Goal: Task Accomplishment & Management: Use online tool/utility

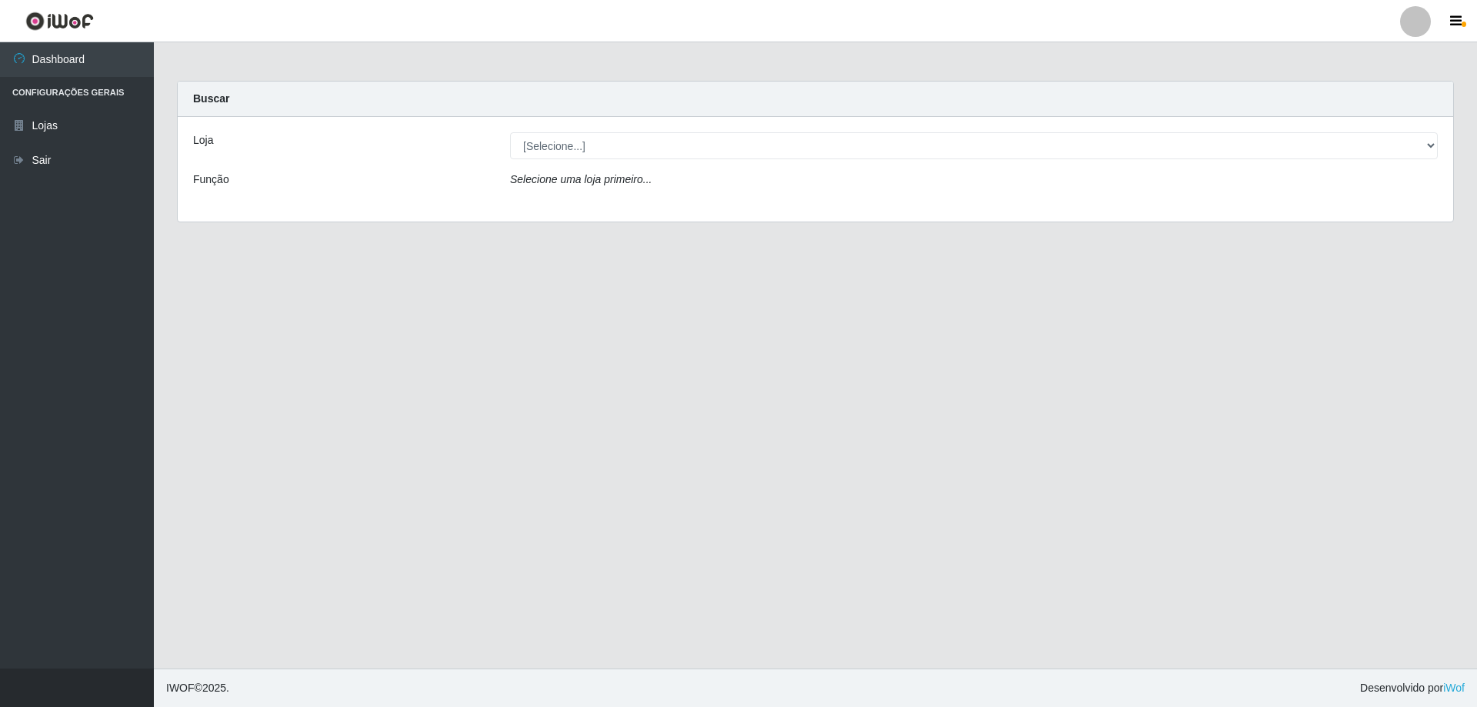
click at [954, 131] on div "Loja [Selecione...] SuperShow Bis - Avenida 6 SuperShow Bis - Rosa dos Ventos F…" at bounding box center [816, 169] width 1276 height 105
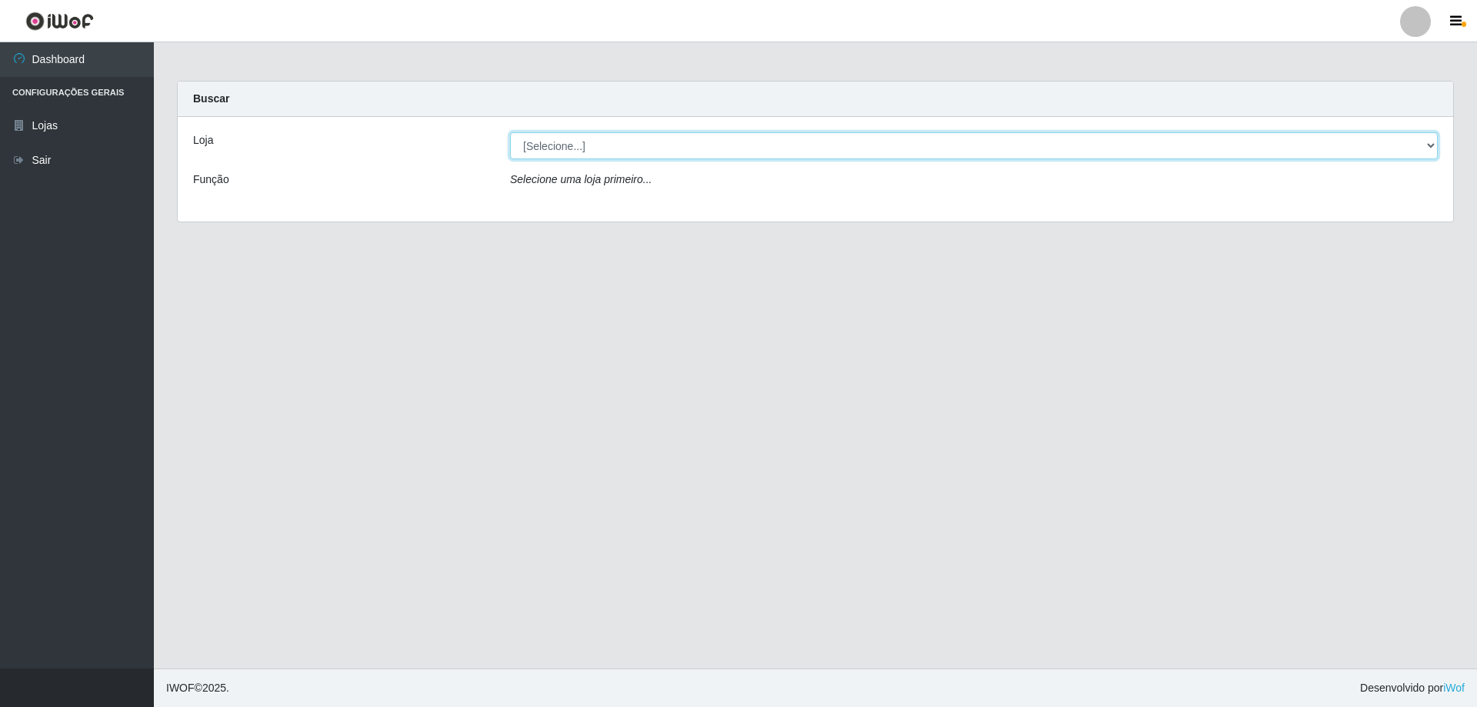
click at [954, 138] on select "[Selecione...] SuperShow Bis - Avenida 6 SuperShow [GEOGRAPHIC_DATA]" at bounding box center [974, 145] width 928 height 27
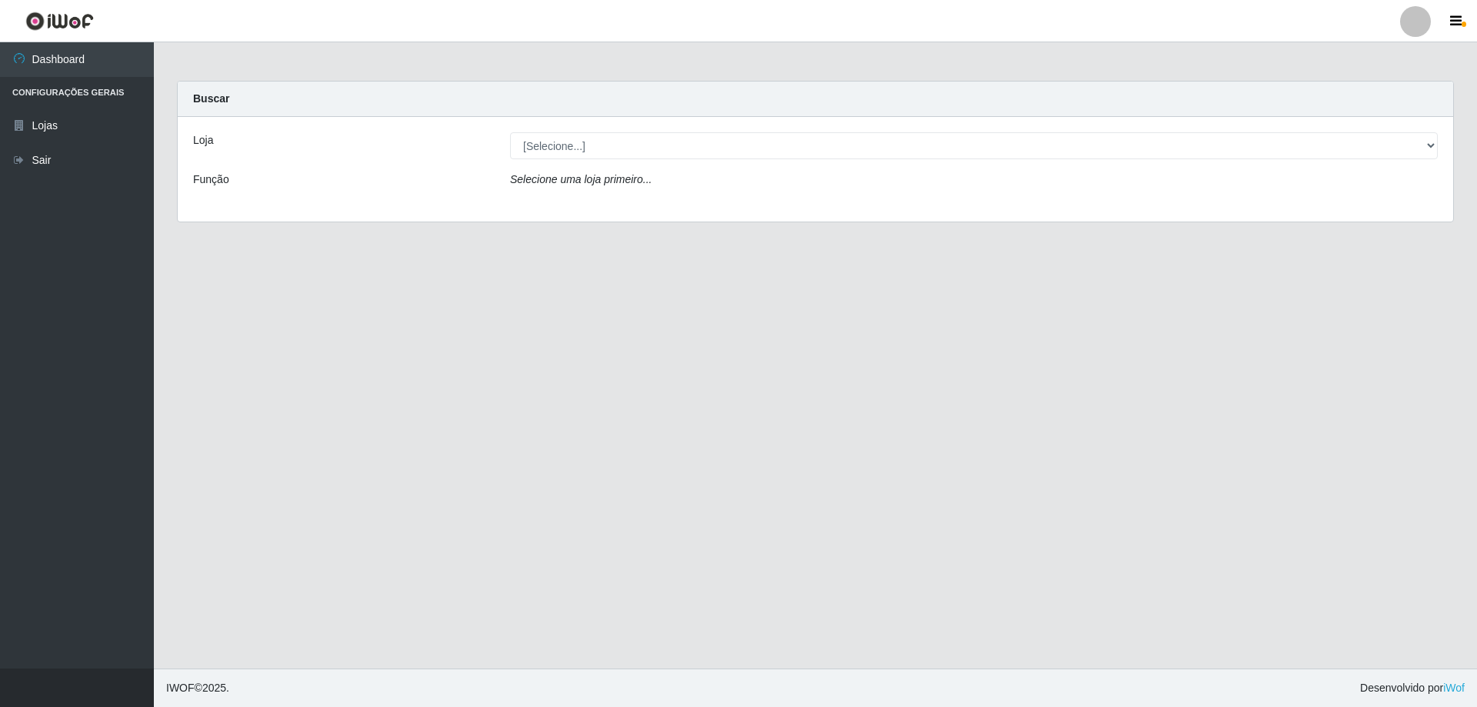
click at [680, 224] on div "Carregando... Buscar Loja [Selecione...] SuperShow Bis - Avenida 6 SuperShow Bi…" at bounding box center [815, 161] width 1300 height 160
click at [669, 183] on div "Selecione uma loja primeiro..." at bounding box center [974, 183] width 951 height 22
click at [646, 185] on icon "Selecione uma loja primeiro..." at bounding box center [581, 179] width 142 height 12
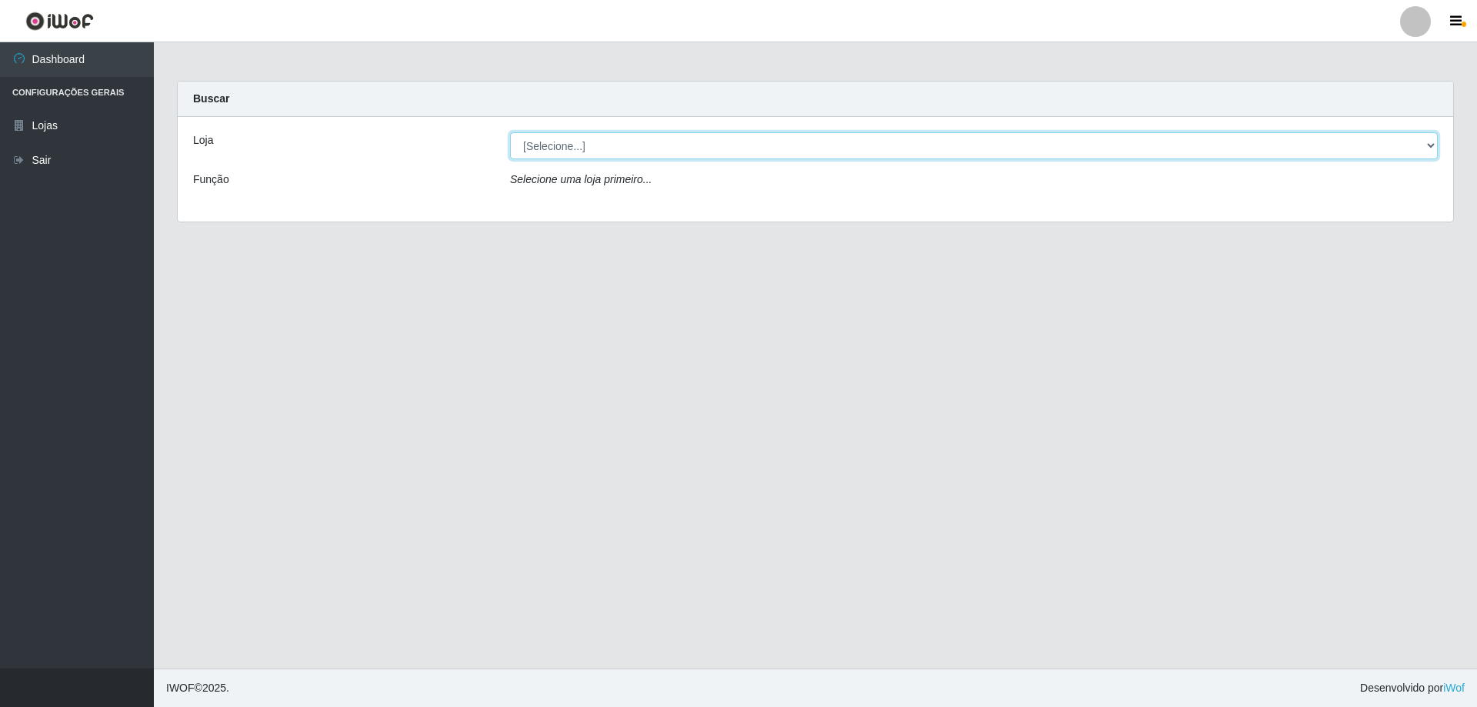
click at [639, 153] on select "[Selecione...] SuperShow Bis - Avenida 6 SuperShow [GEOGRAPHIC_DATA]" at bounding box center [974, 145] width 928 height 27
select select "60"
click at [510, 132] on select "[Selecione...] SuperShow Bis - Avenida 6 SuperShow [GEOGRAPHIC_DATA]" at bounding box center [974, 145] width 928 height 27
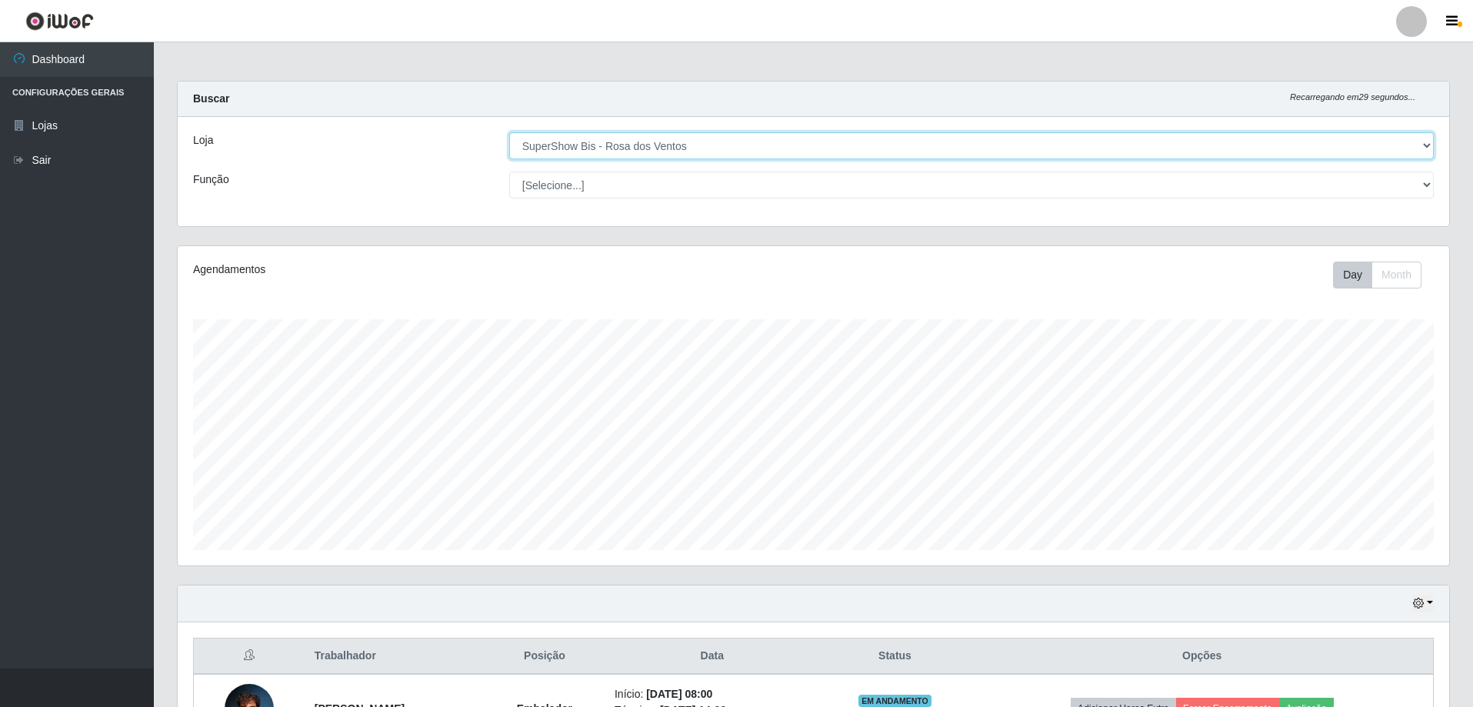
scroll to position [319, 1272]
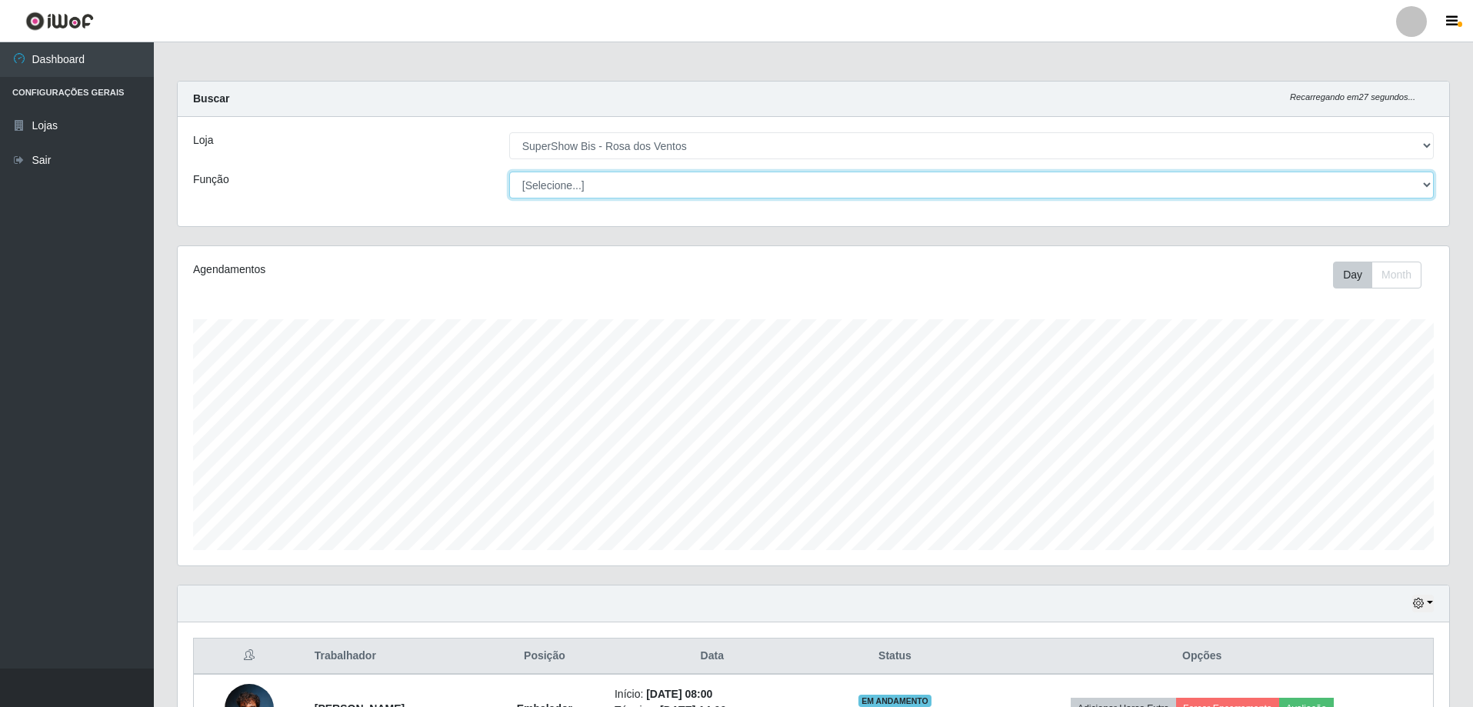
click at [632, 195] on select "[Selecione...] ASG ASG + ASG ++ Auxiliar de Cozinha Balconista de Açougue Balco…" at bounding box center [971, 185] width 925 height 27
select select "1"
click at [509, 172] on select "[Selecione...] ASG ASG + ASG ++ Auxiliar de Cozinha Balconista de Açougue Balco…" at bounding box center [971, 185] width 925 height 27
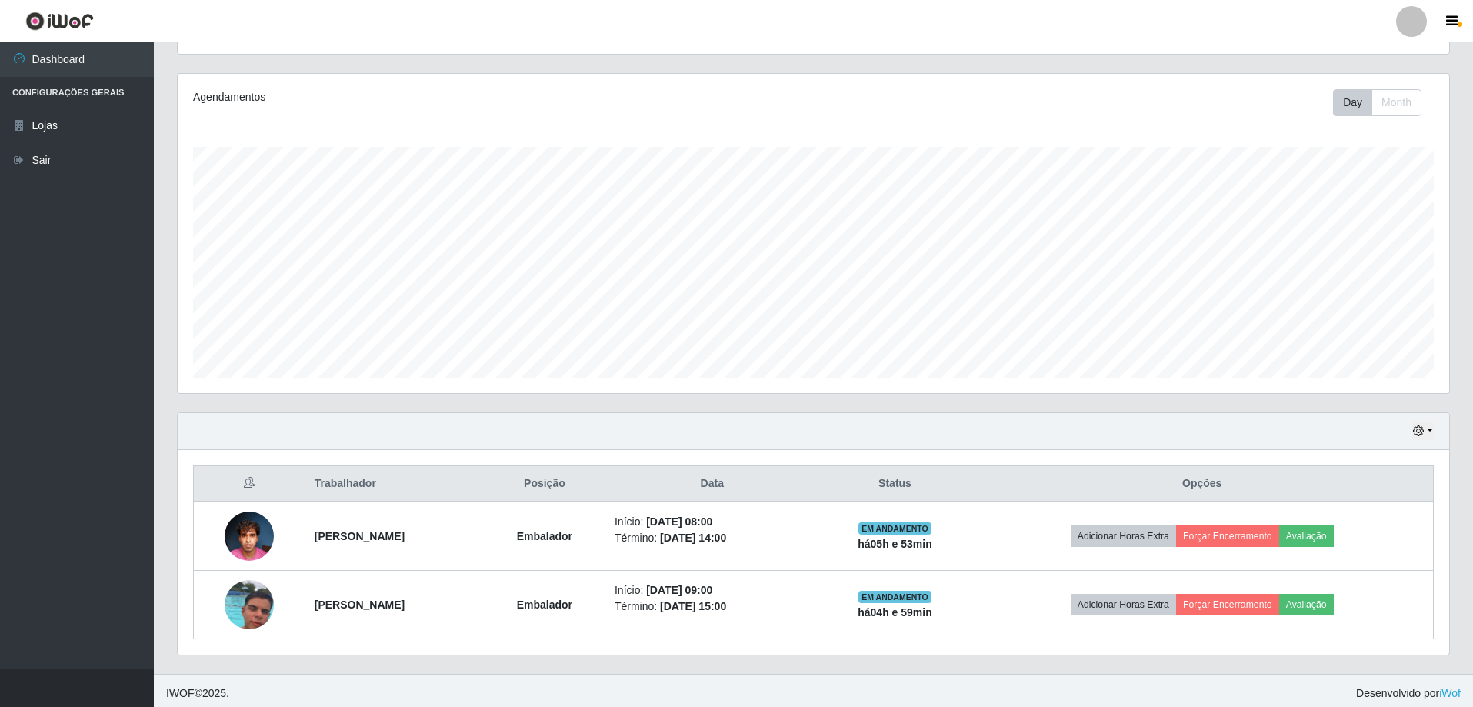
scroll to position [178, 0]
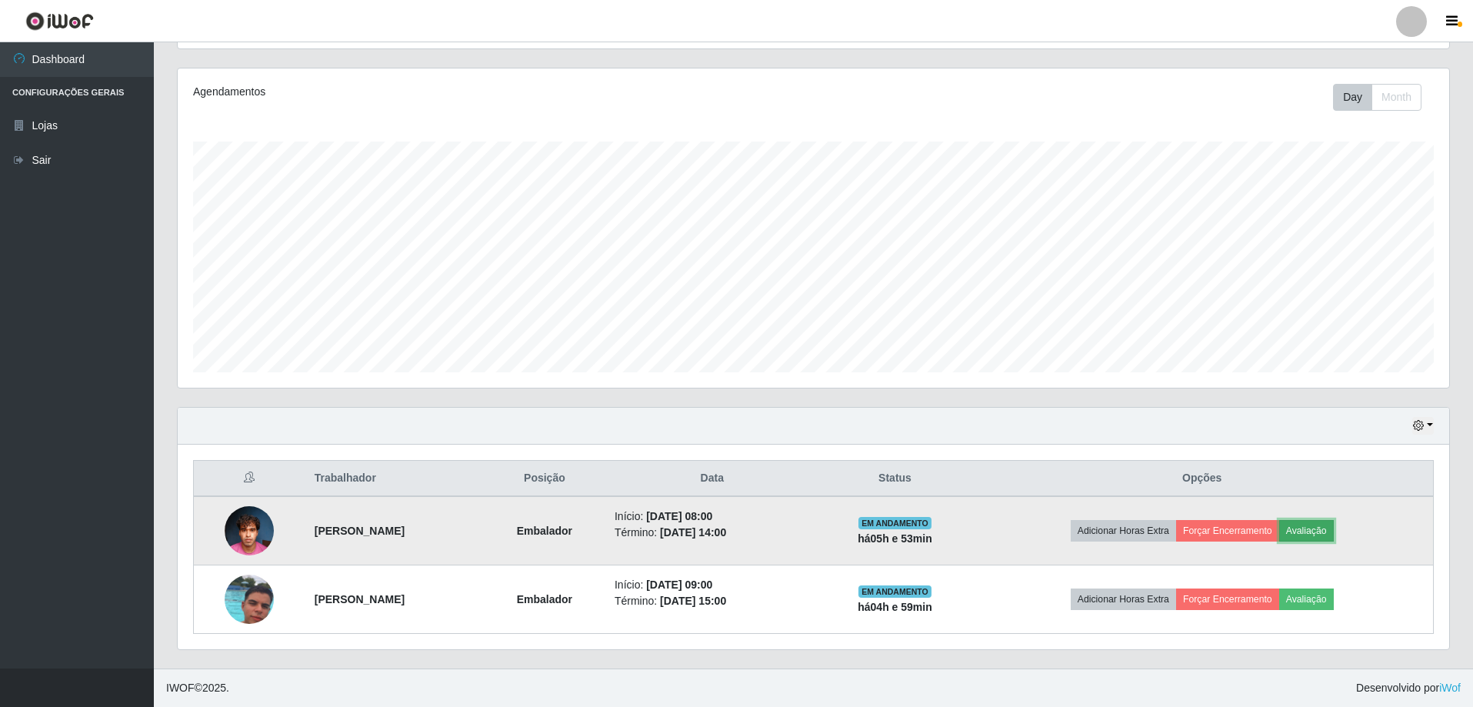
click at [1334, 526] on button "Avaliação" at bounding box center [1306, 531] width 55 height 22
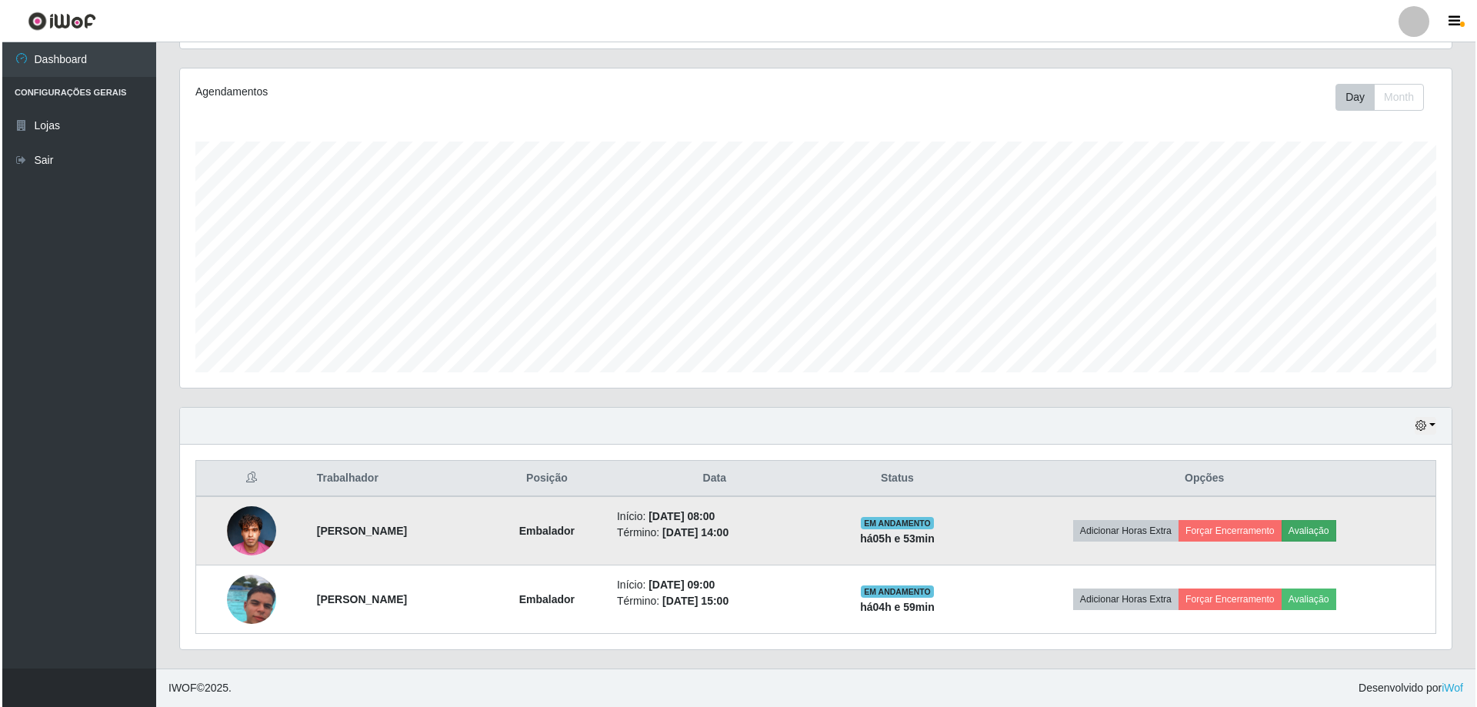
scroll to position [319, 1264]
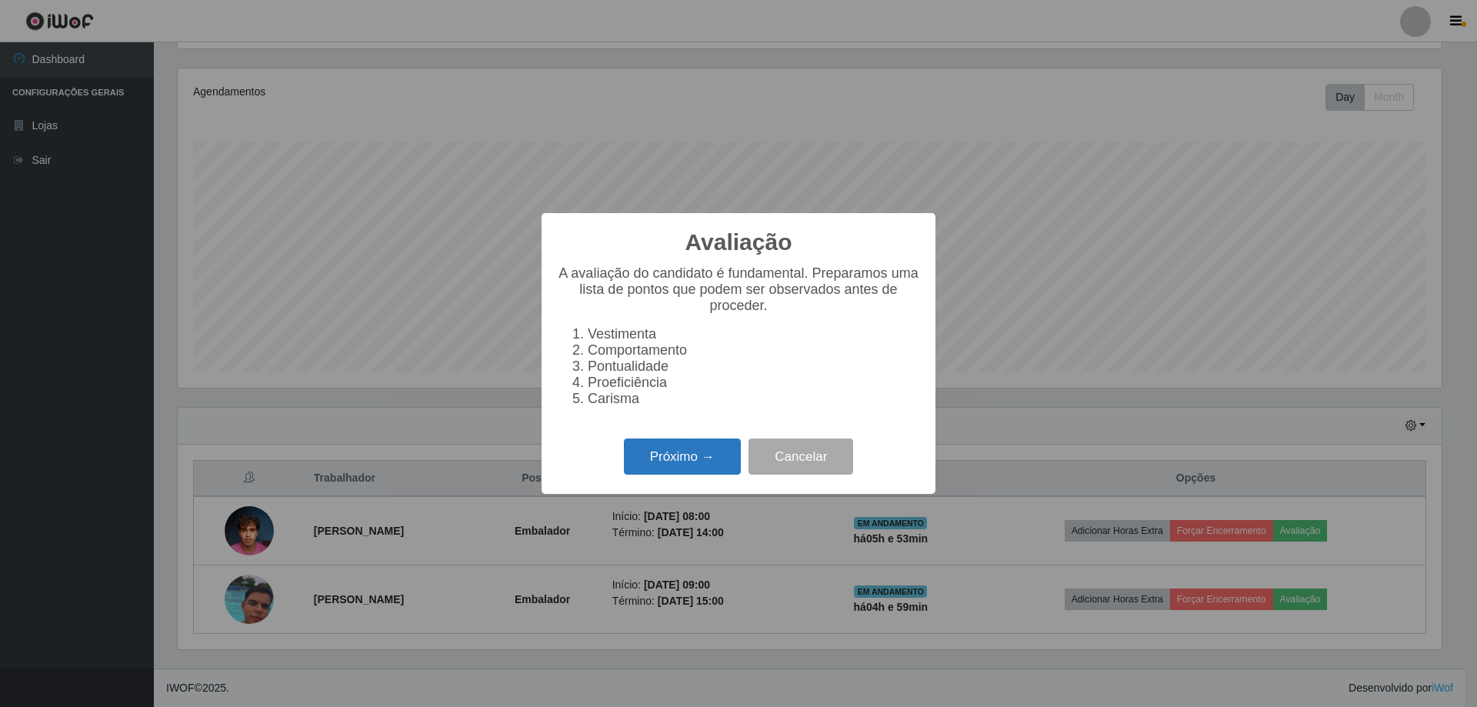
click at [661, 469] on button "Próximo →" at bounding box center [682, 457] width 117 height 36
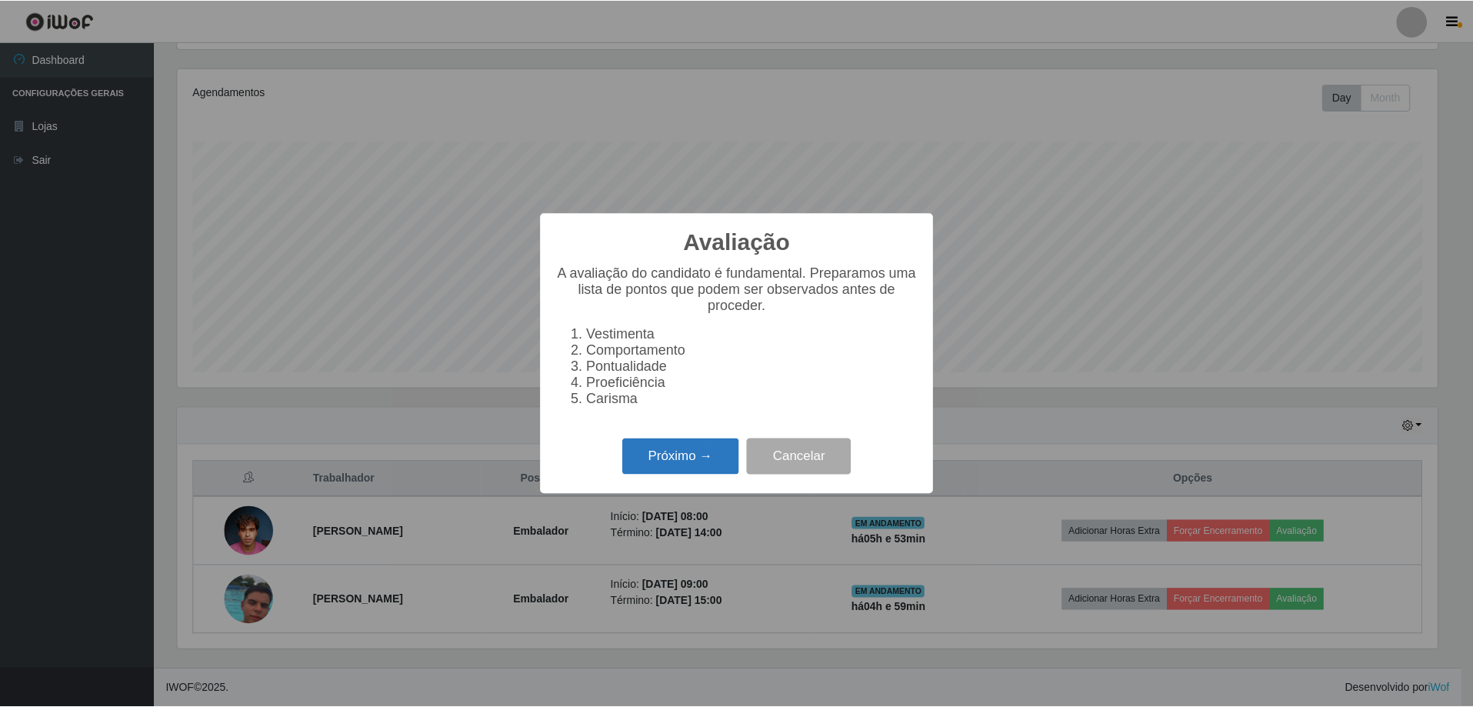
scroll to position [769041, 768096]
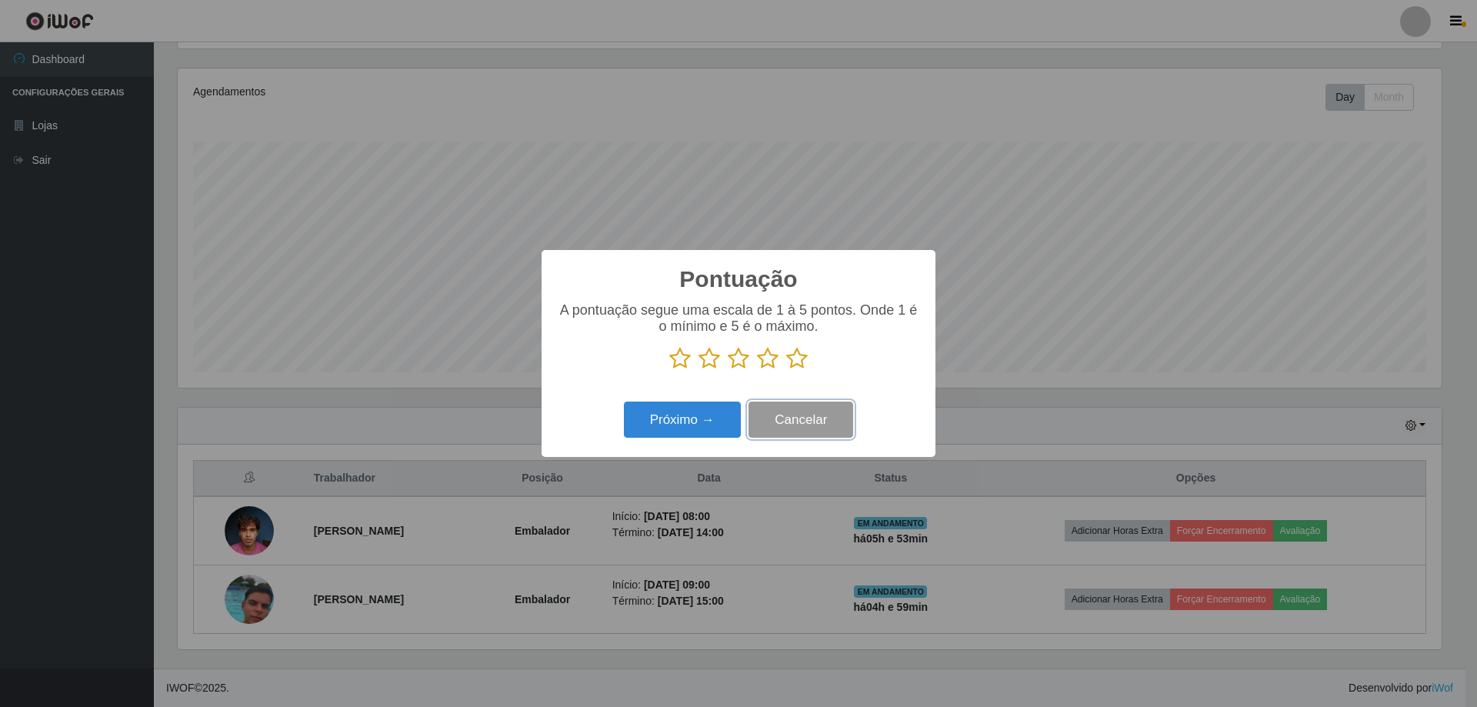
click at [812, 426] on button "Cancelar" at bounding box center [801, 420] width 105 height 36
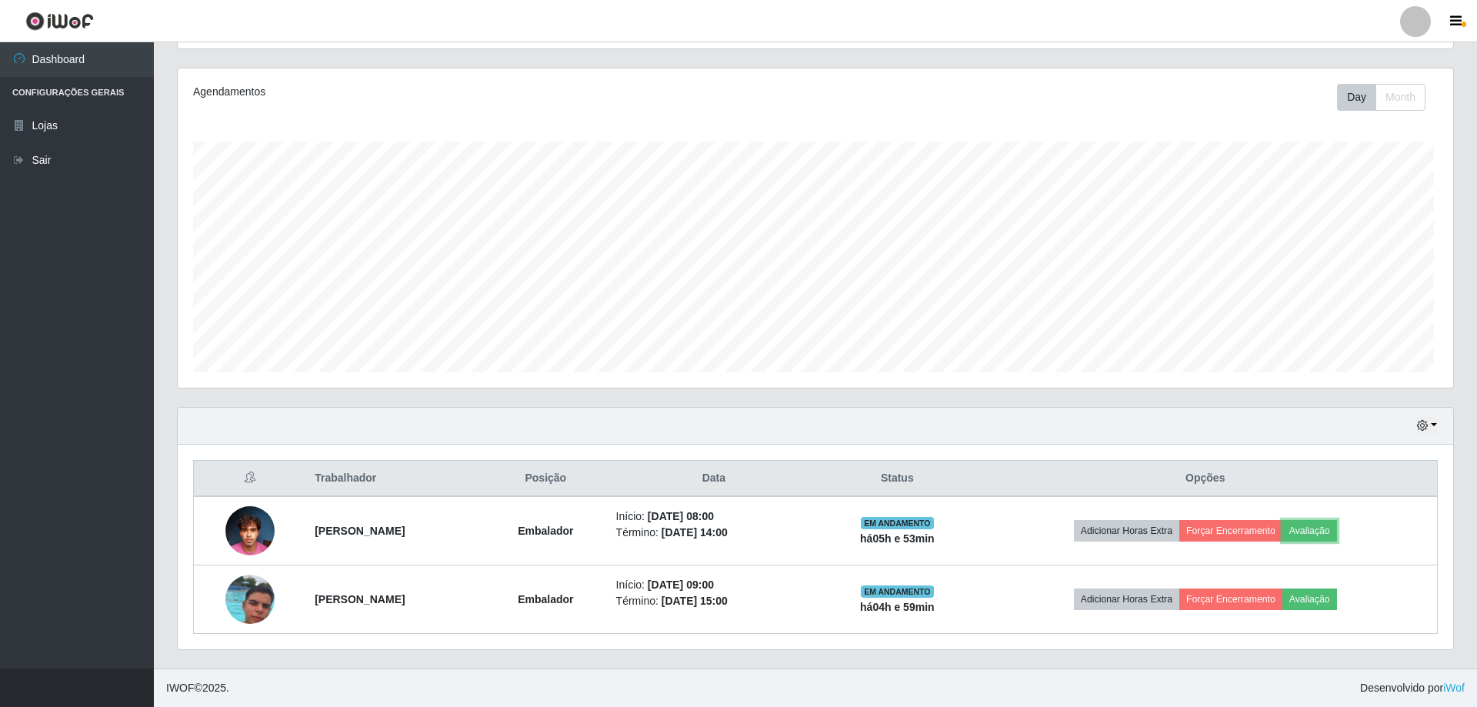
scroll to position [319, 1272]
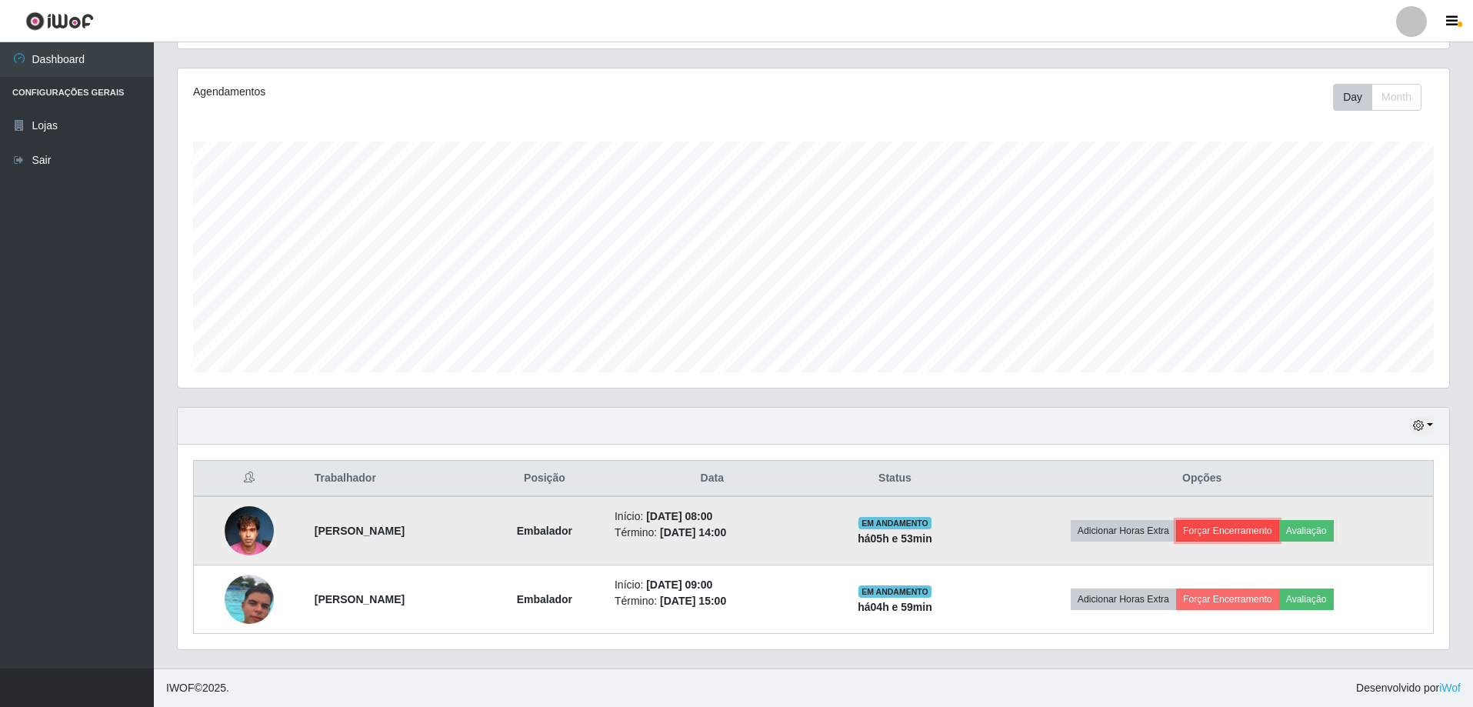
click at [1279, 525] on button "Forçar Encerramento" at bounding box center [1227, 531] width 103 height 22
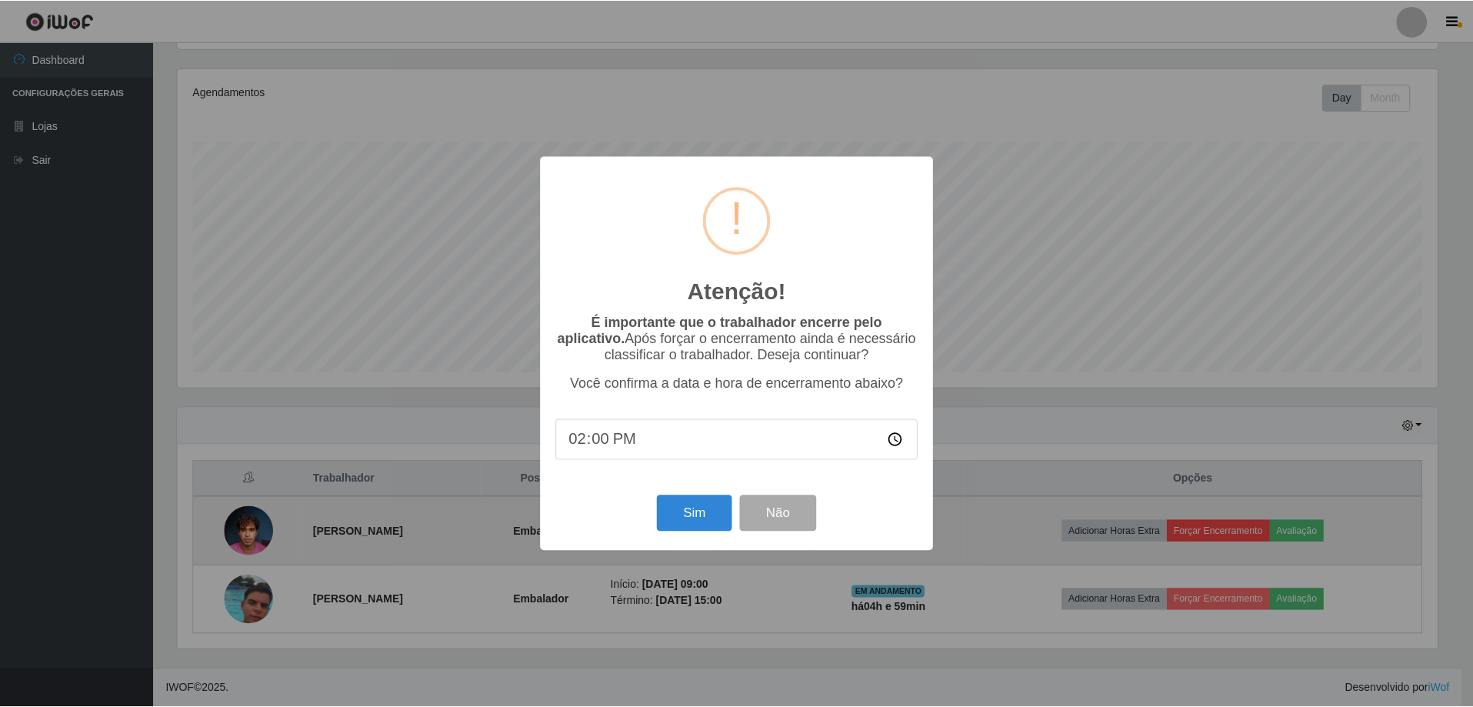
scroll to position [319, 1264]
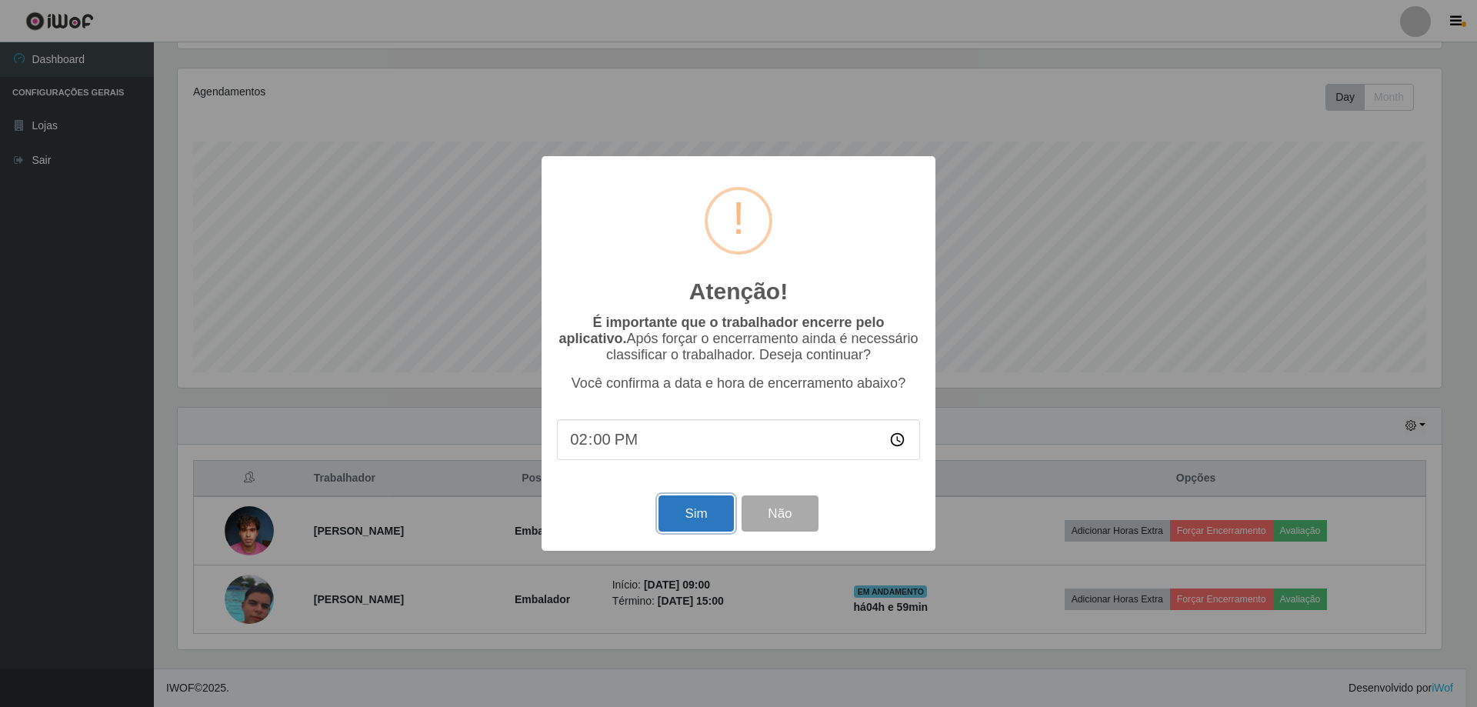
click at [682, 530] on button "Sim" at bounding box center [696, 513] width 75 height 36
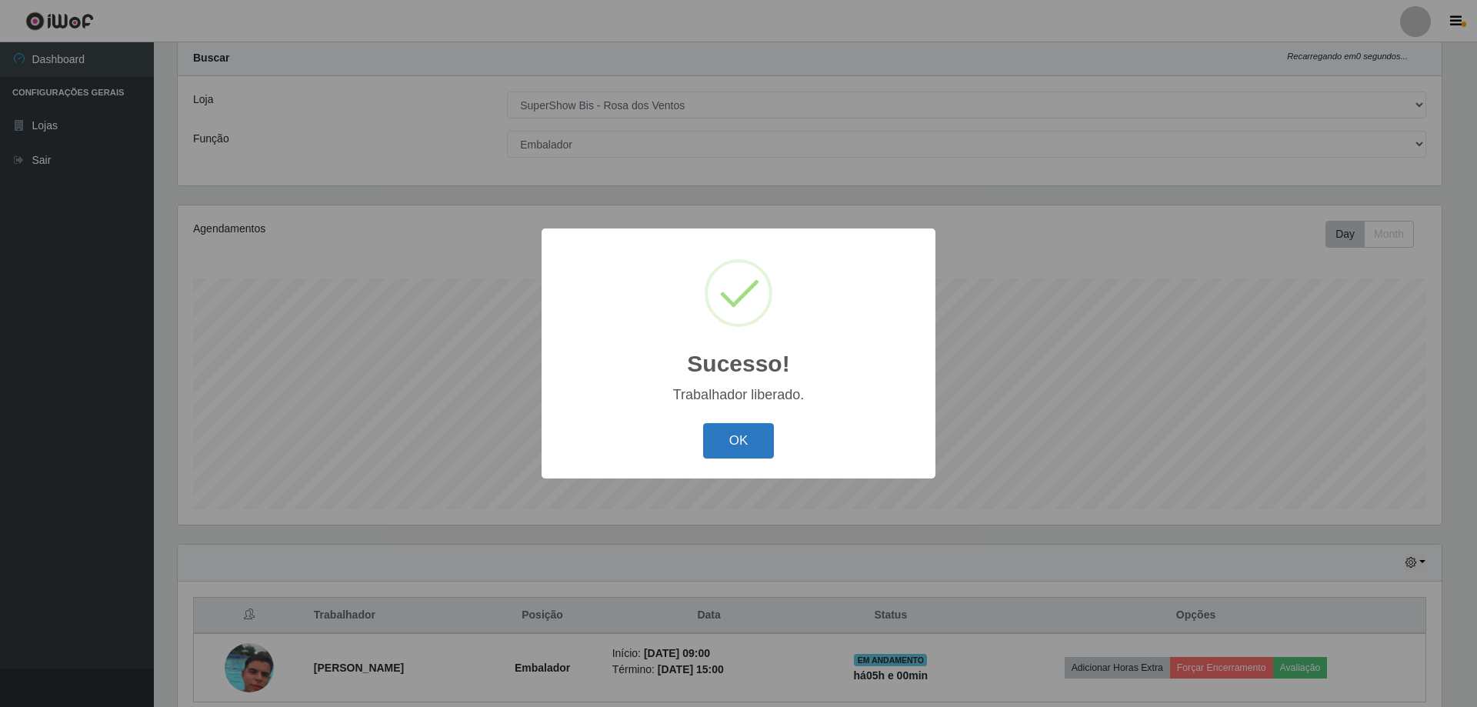
click at [728, 429] on button "OK" at bounding box center [739, 441] width 72 height 36
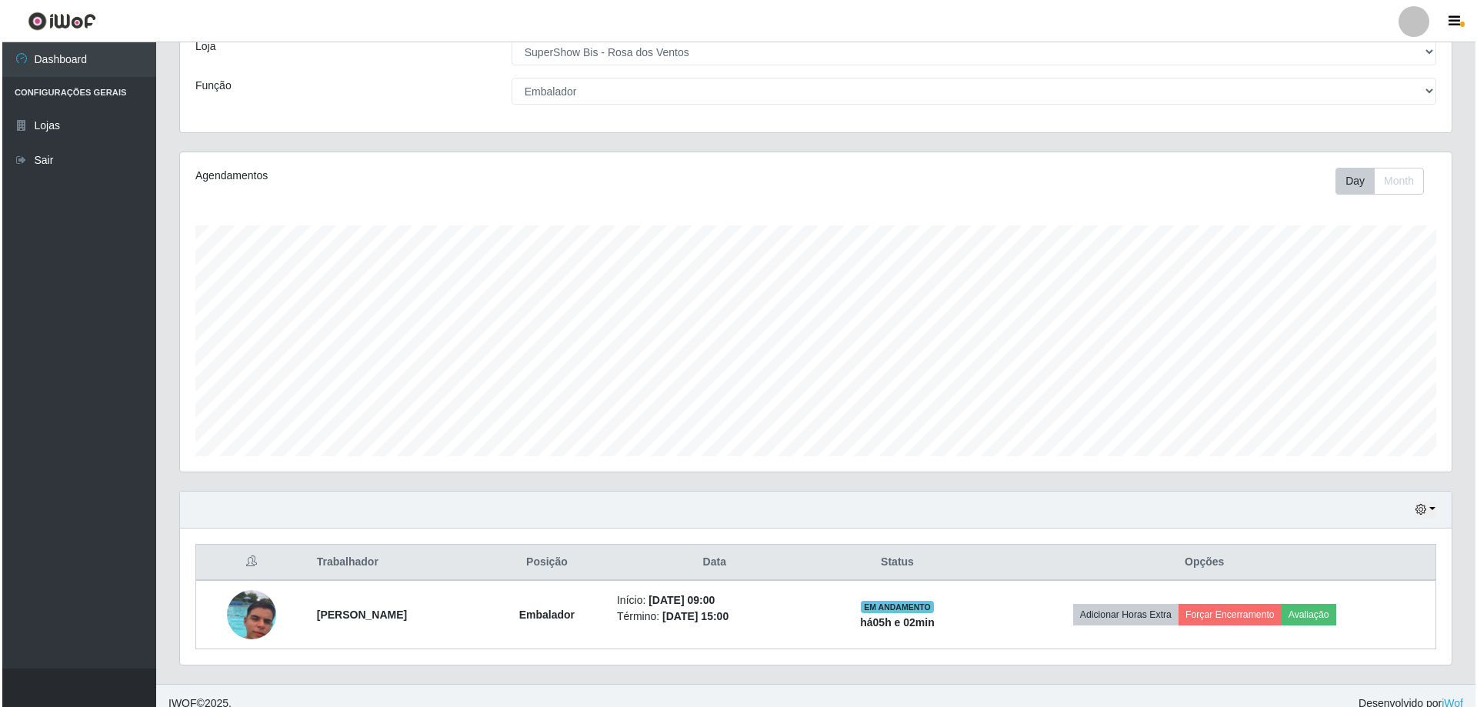
scroll to position [109, 0]
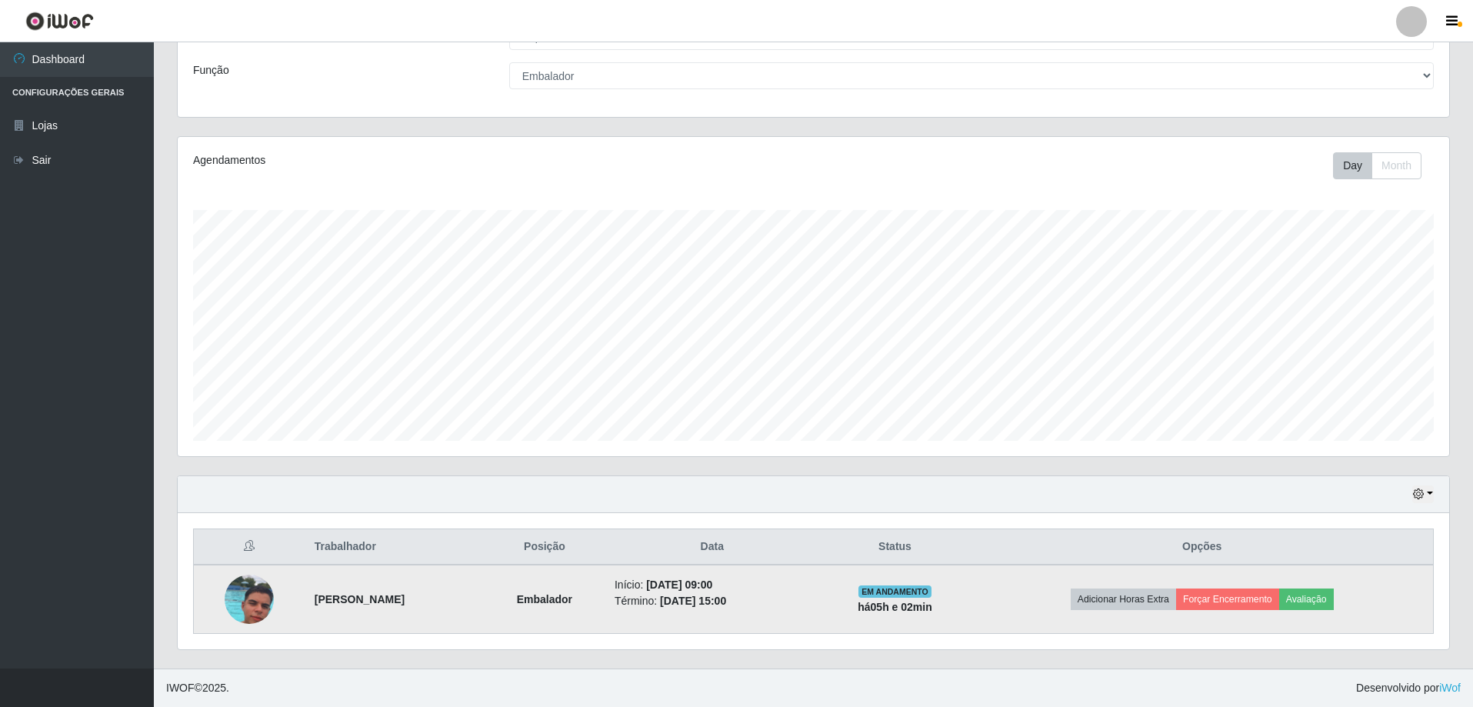
click at [245, 612] on img at bounding box center [249, 599] width 49 height 88
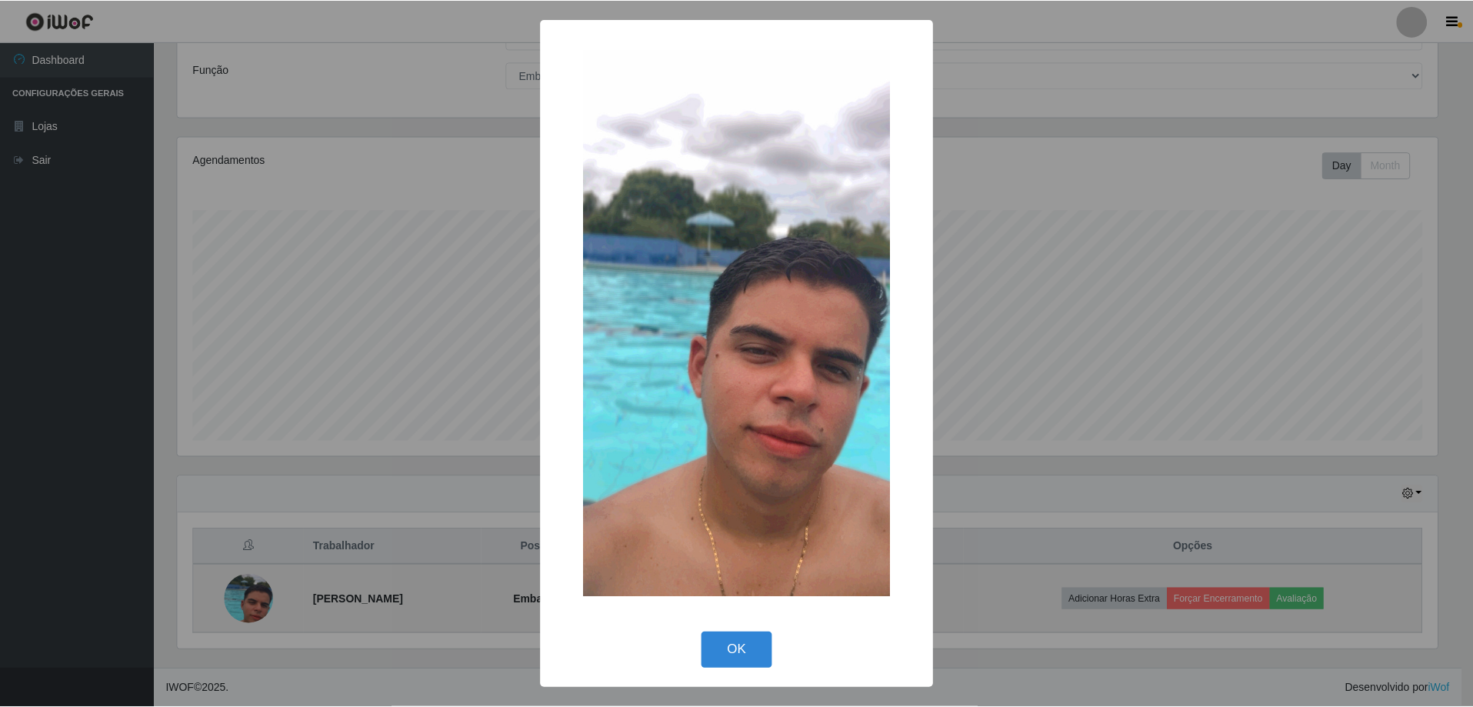
scroll to position [319, 1264]
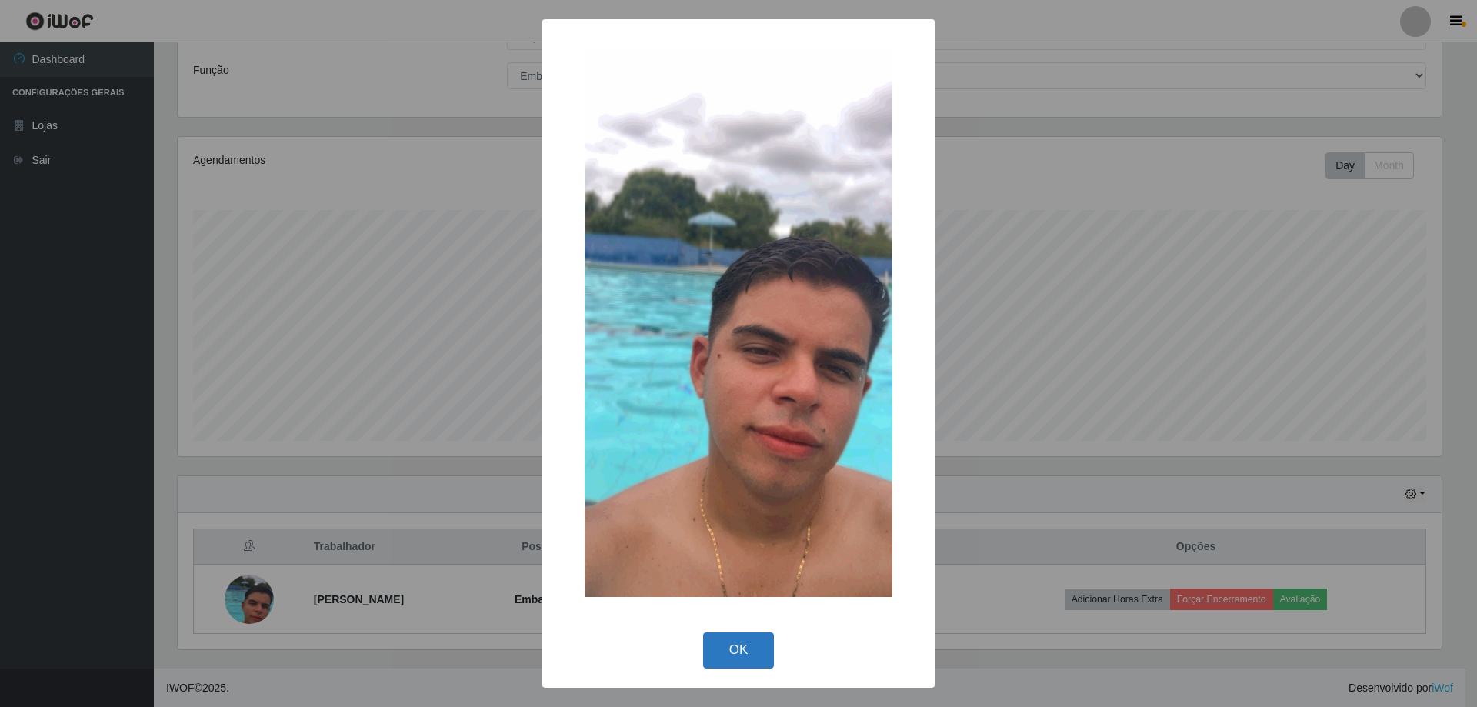
click at [714, 639] on button "OK" at bounding box center [739, 650] width 72 height 36
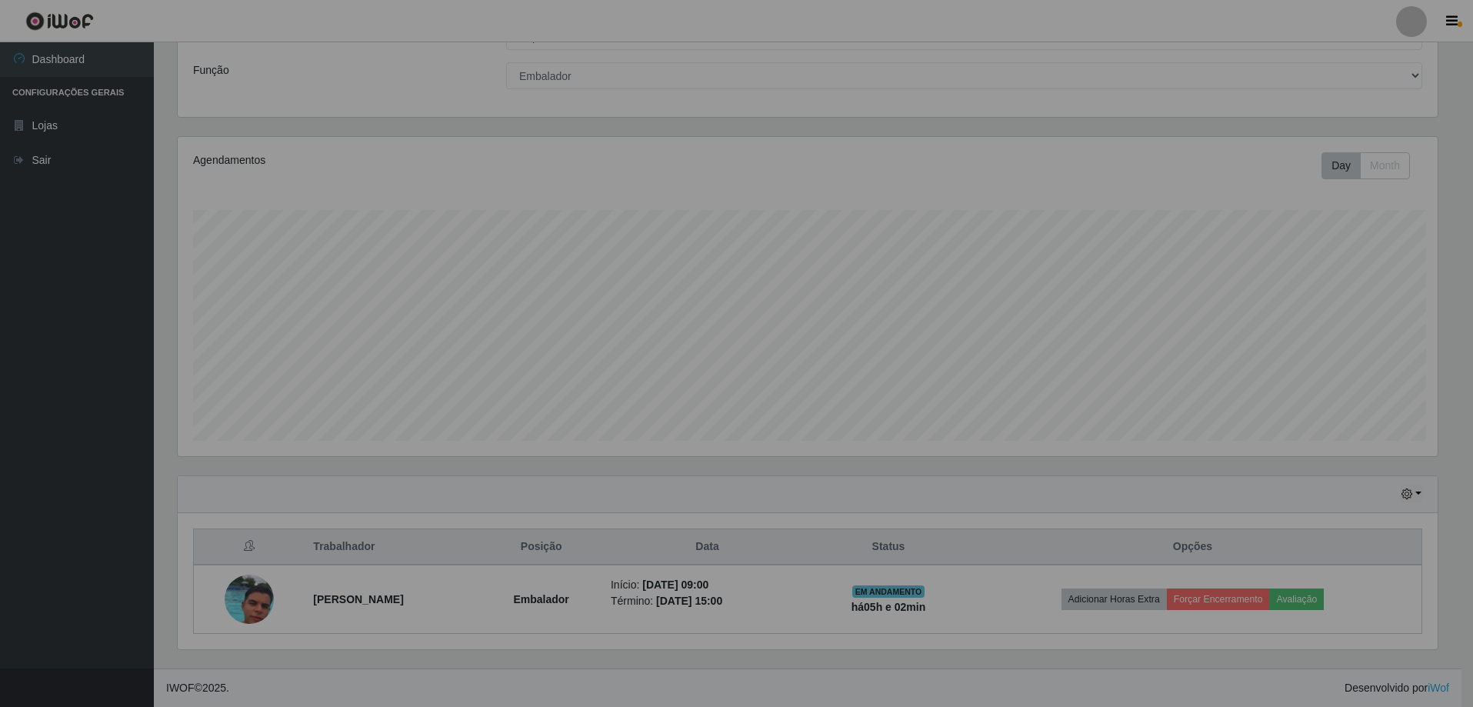
scroll to position [319, 1272]
